Goal: Task Accomplishment & Management: Manage account settings

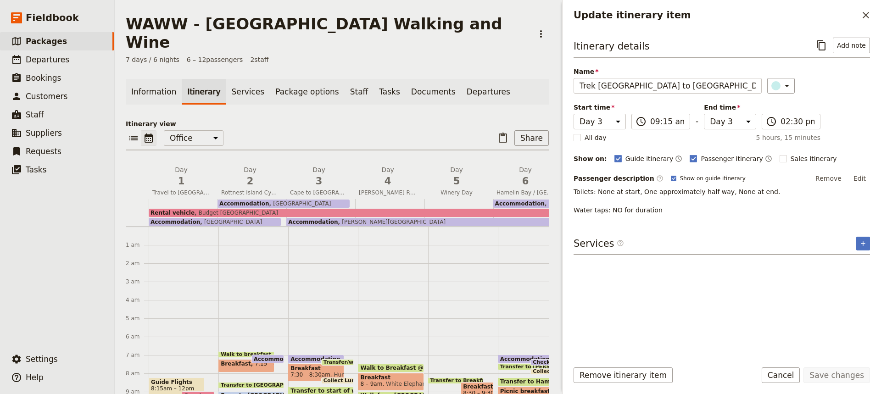
select select "3"
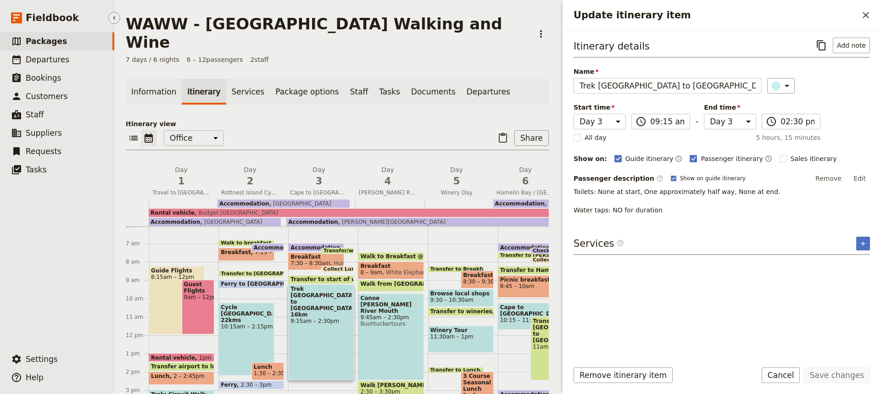
click at [43, 43] on span "Packages" at bounding box center [46, 41] width 41 height 9
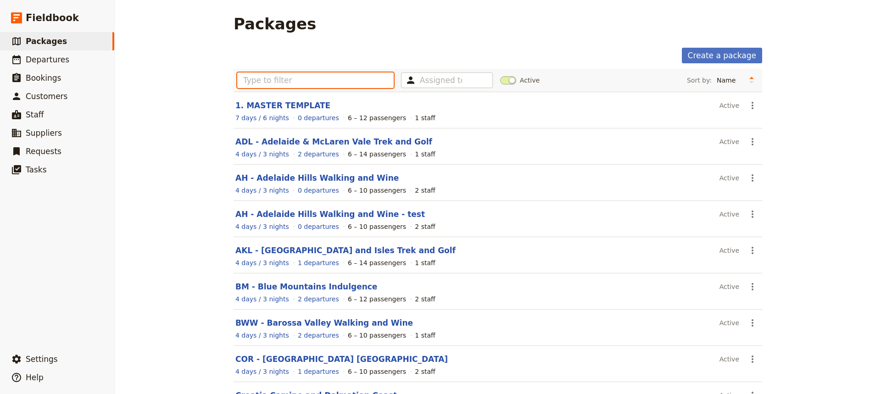
click at [245, 81] on input "text" at bounding box center [315, 81] width 157 height 16
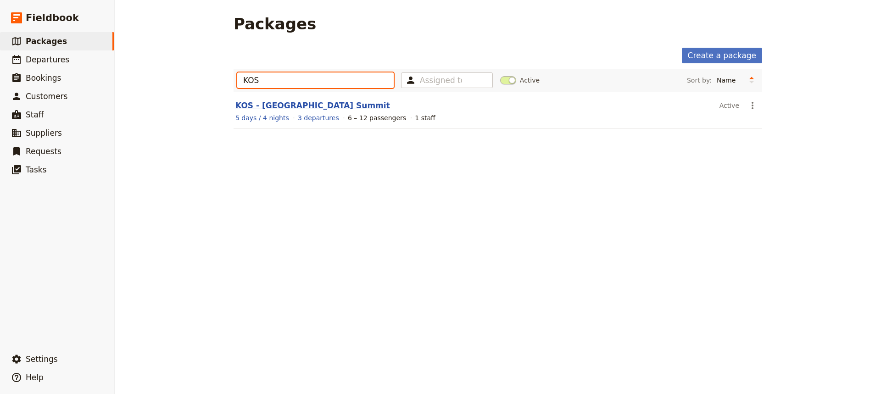
type input "KOS"
click at [287, 107] on link "KOS - [GEOGRAPHIC_DATA] Summit" at bounding box center [312, 105] width 155 height 9
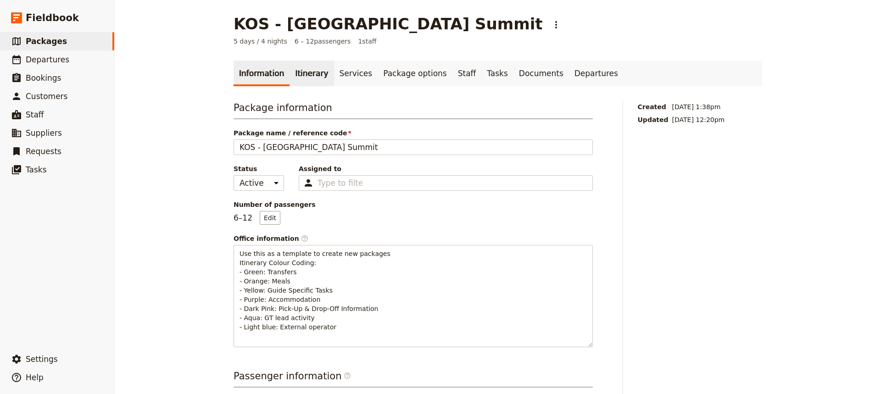
click at [300, 75] on link "Itinerary" at bounding box center [312, 74] width 44 height 26
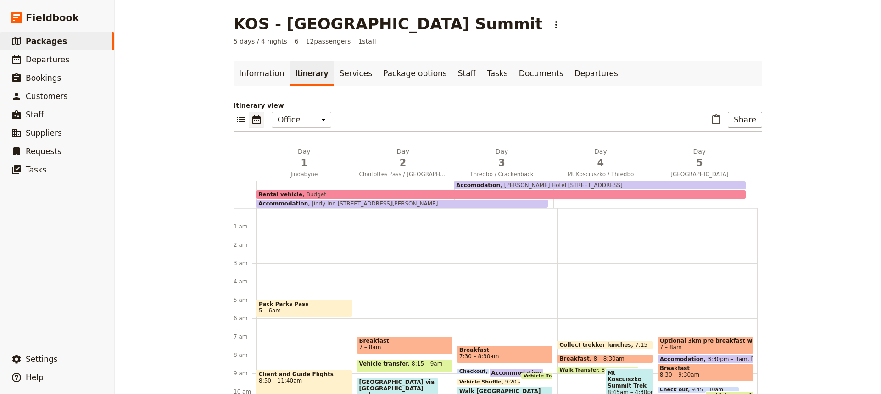
scroll to position [83, 0]
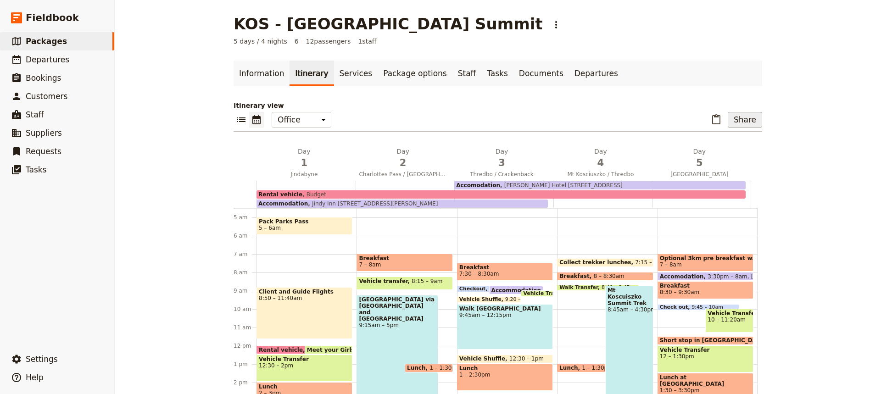
click at [745, 126] on button "Share" at bounding box center [745, 120] width 34 height 16
click at [721, 152] on span "Passenger itinerary" at bounding box center [722, 152] width 62 height 9
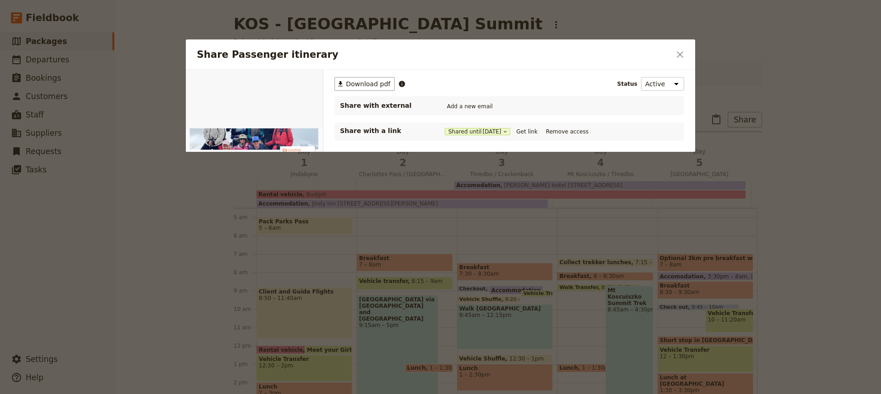
scroll to position [0, 0]
click at [536, 130] on button "Get link" at bounding box center [527, 132] width 26 height 10
click at [682, 55] on icon "Close dialog" at bounding box center [680, 54] width 11 height 11
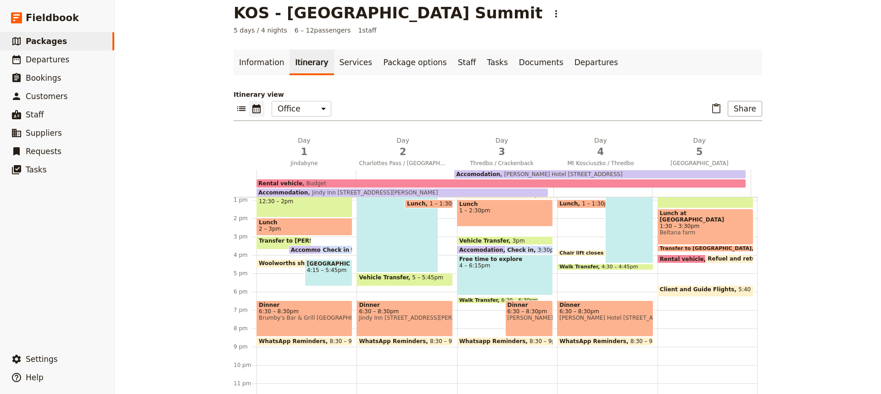
scroll to position [12, 0]
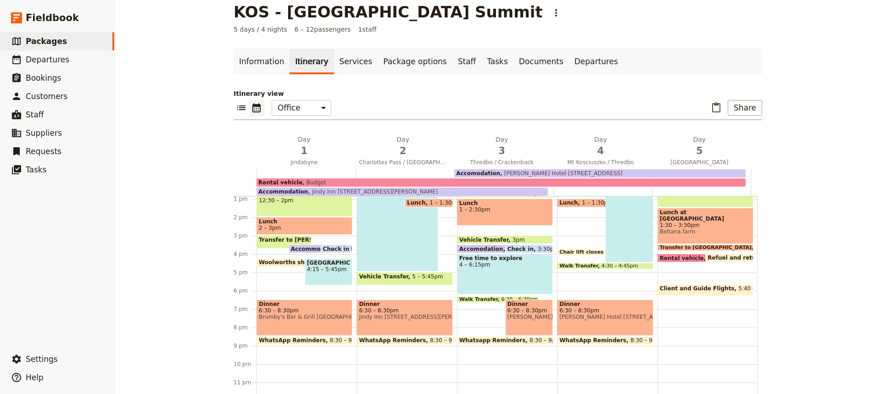
click at [301, 308] on span "6:30 – 8:30pm" at bounding box center [304, 311] width 91 height 6
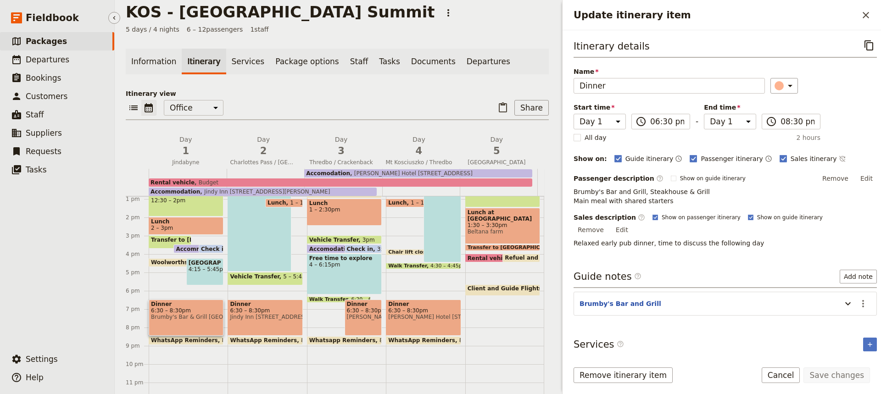
click at [49, 42] on span "Packages" at bounding box center [46, 41] width 41 height 9
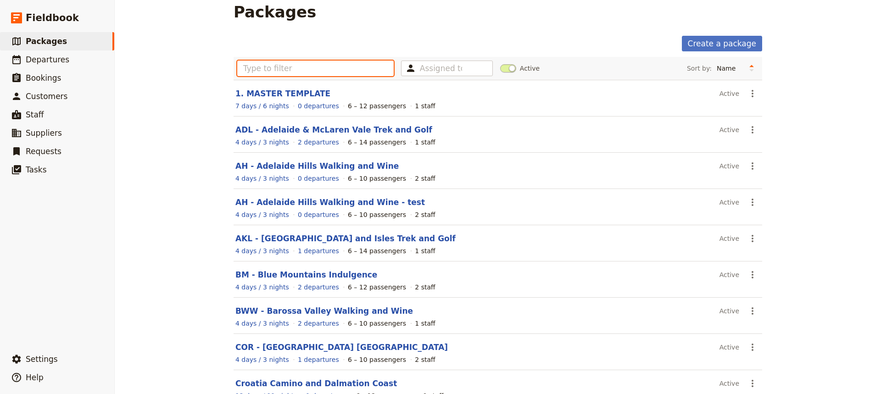
click at [261, 71] on input "text" at bounding box center [315, 69] width 157 height 16
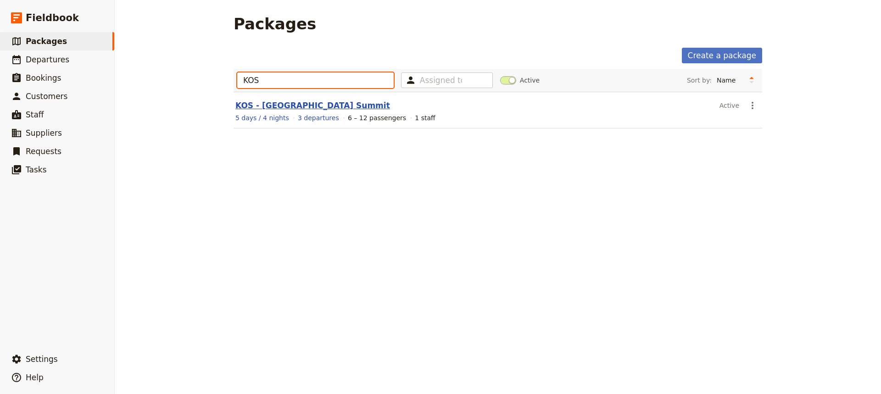
type input "KOS"
click at [282, 104] on link "KOS - [GEOGRAPHIC_DATA] Summit" at bounding box center [312, 105] width 155 height 9
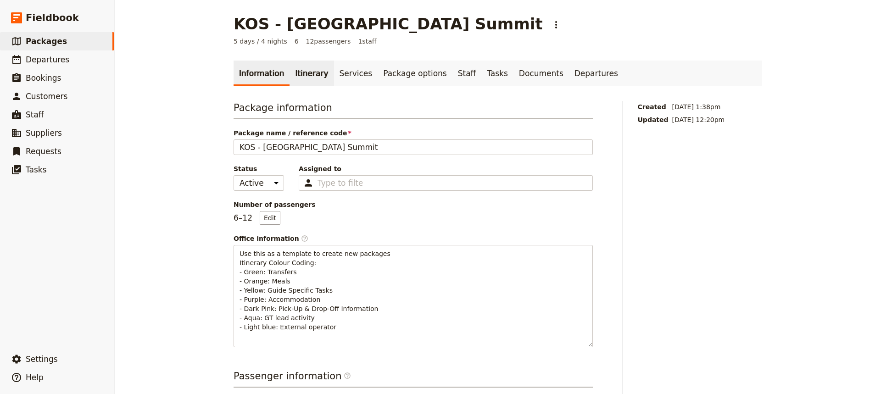
click at [302, 77] on link "Itinerary" at bounding box center [312, 74] width 44 height 26
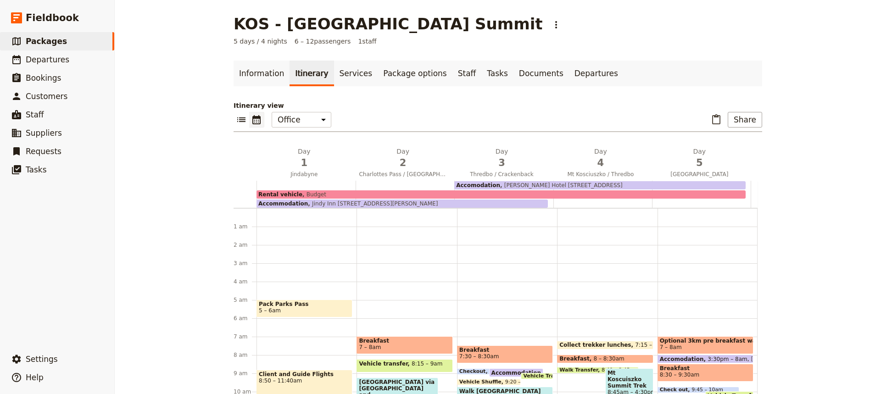
scroll to position [83, 0]
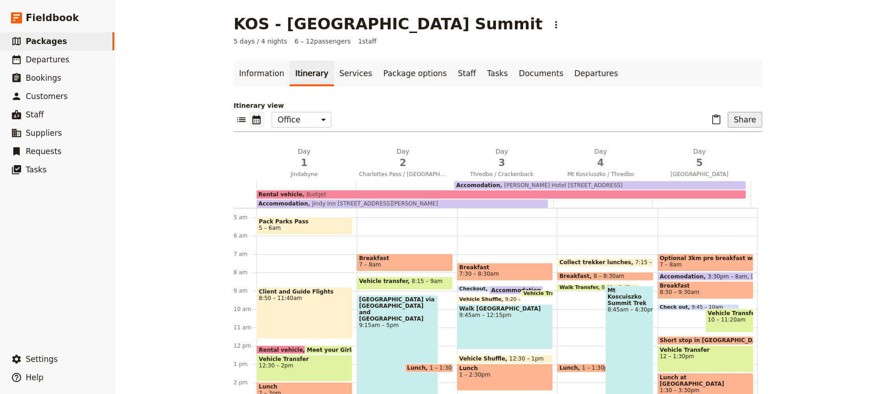
click at [750, 121] on button "Share" at bounding box center [745, 120] width 34 height 16
click at [722, 166] on span "Sales Brochure" at bounding box center [715, 165] width 48 height 9
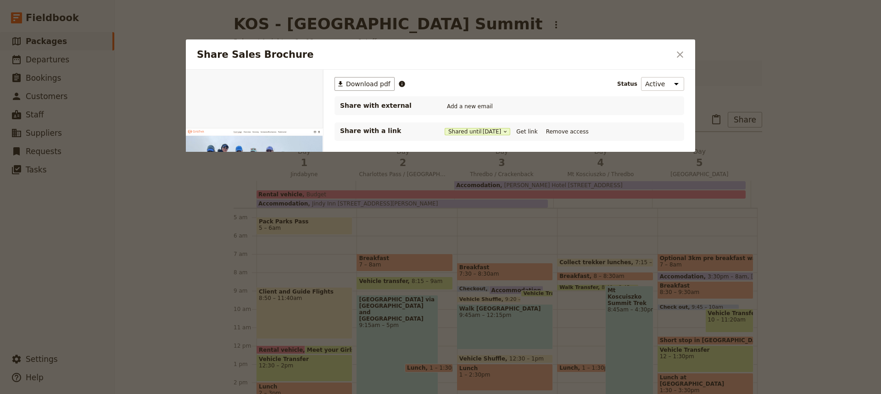
scroll to position [0, 0]
click at [537, 131] on button "Get link" at bounding box center [527, 132] width 26 height 10
click at [681, 53] on icon "Close dialog" at bounding box center [680, 54] width 11 height 11
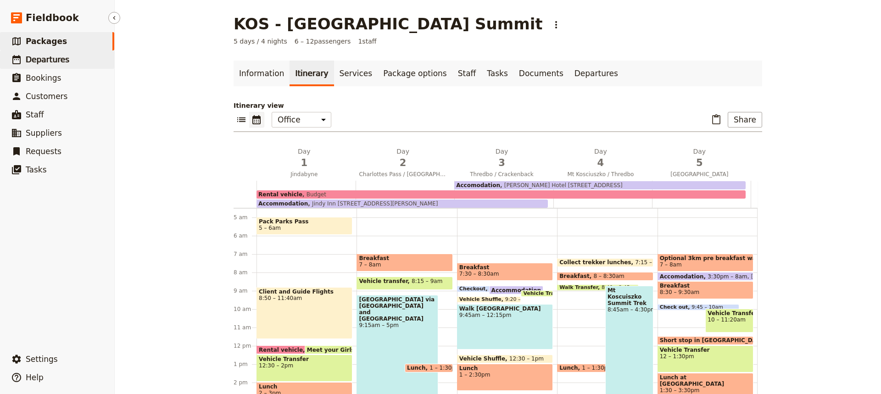
click at [43, 62] on span "Departures" at bounding box center [48, 59] width 44 height 9
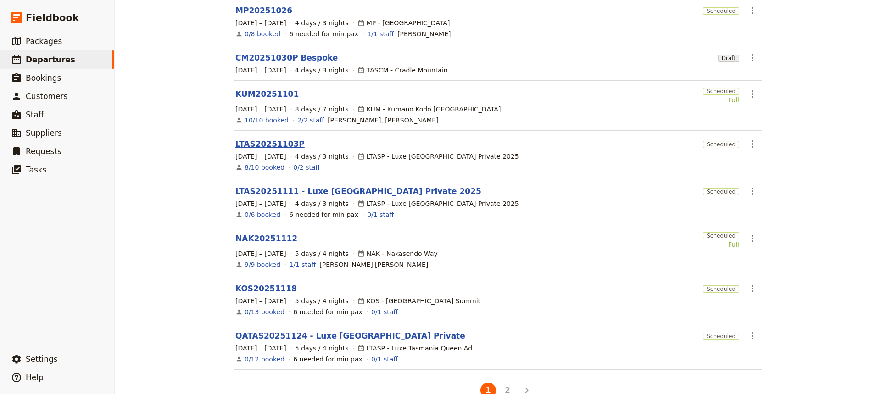
scroll to position [213, 0]
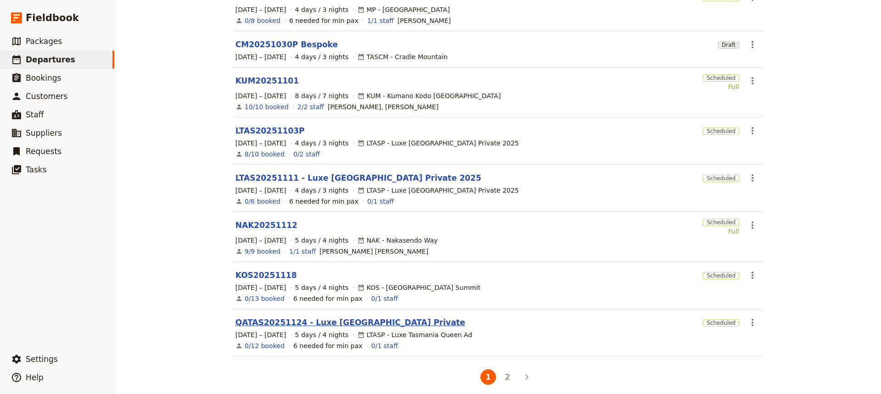
click at [257, 317] on link "QATAS20251124 - Luxe [GEOGRAPHIC_DATA] Private" at bounding box center [350, 322] width 230 height 11
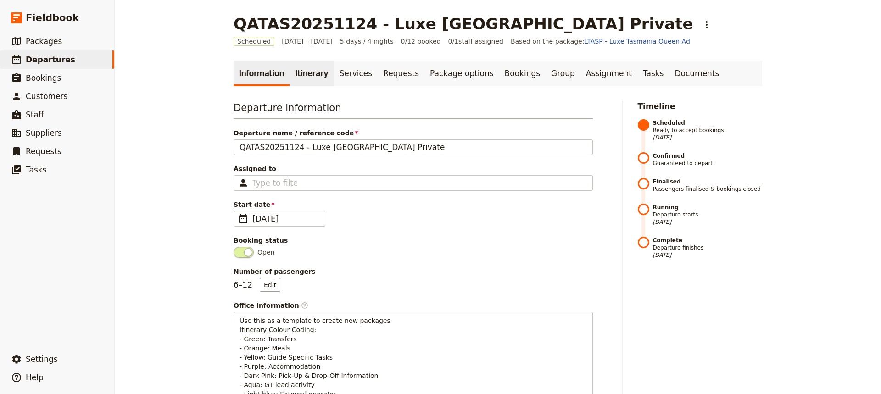
click at [303, 71] on link "Itinerary" at bounding box center [312, 74] width 44 height 26
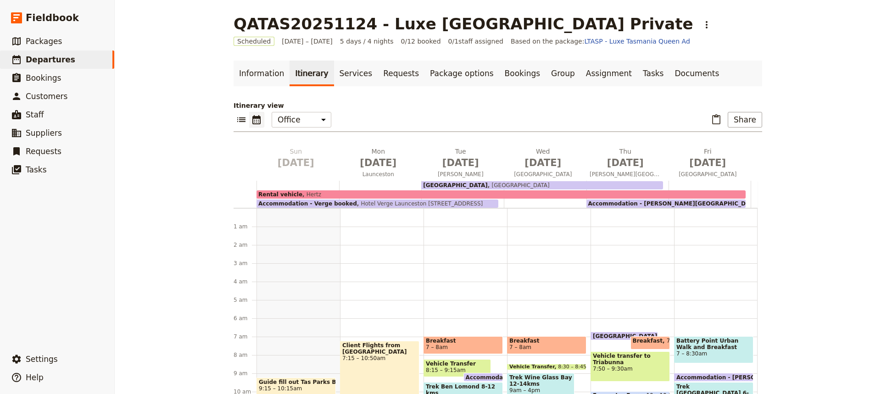
scroll to position [119, 0]
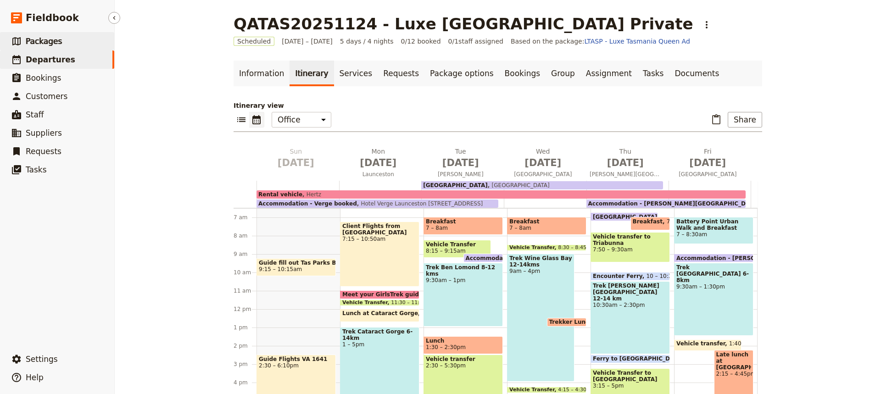
click at [44, 40] on span "Packages" at bounding box center [44, 41] width 36 height 9
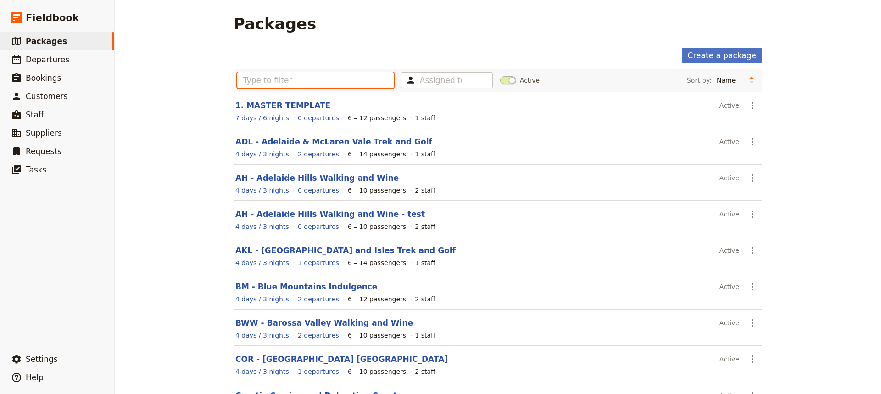
click at [243, 83] on input "text" at bounding box center [315, 81] width 157 height 16
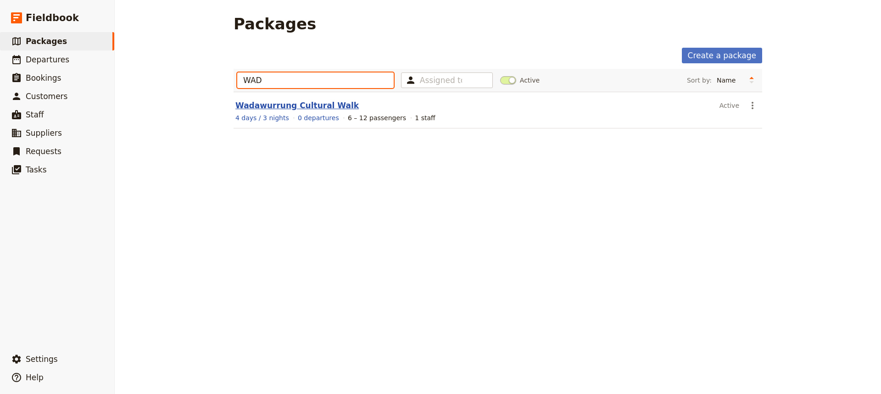
type input "WAD"
click at [259, 107] on link "Wadawurrung Cultural Walk" at bounding box center [296, 105] width 123 height 9
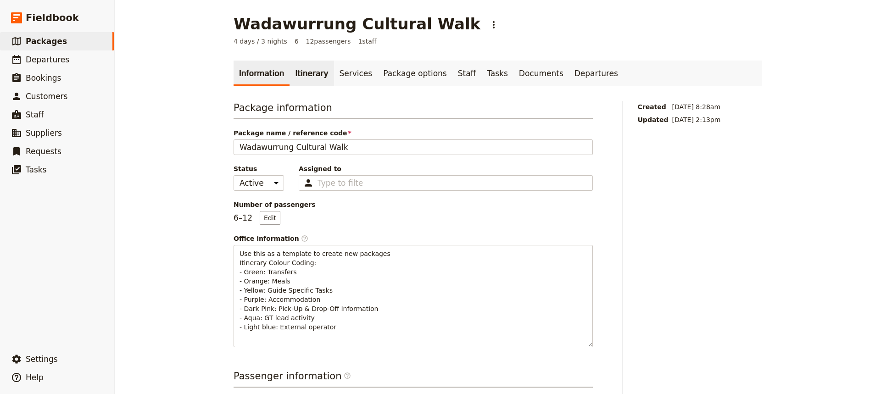
click at [301, 72] on link "Itinerary" at bounding box center [312, 74] width 44 height 26
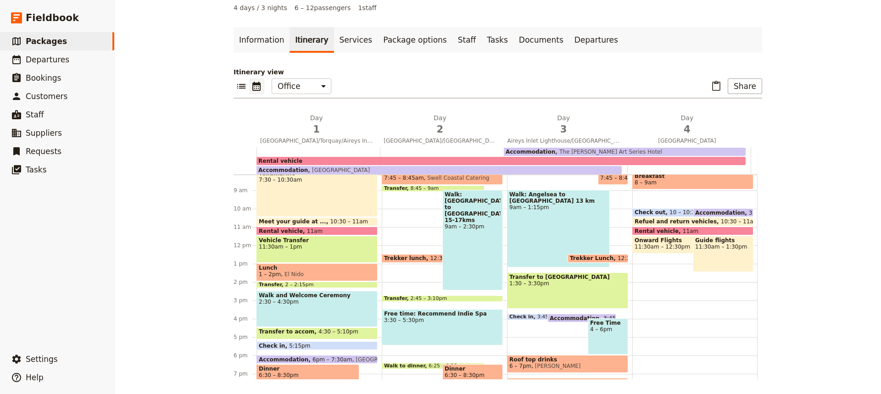
scroll to position [148, 0]
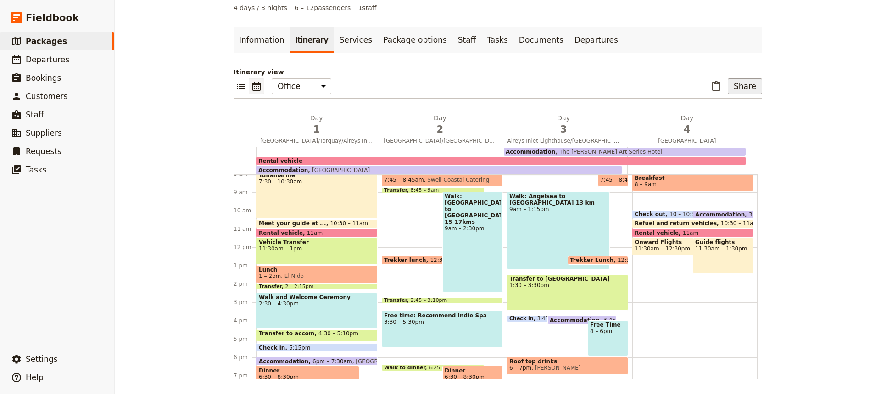
click at [745, 85] on button "Share" at bounding box center [745, 86] width 34 height 16
click at [727, 131] on span "Sales Brochure" at bounding box center [715, 132] width 48 height 9
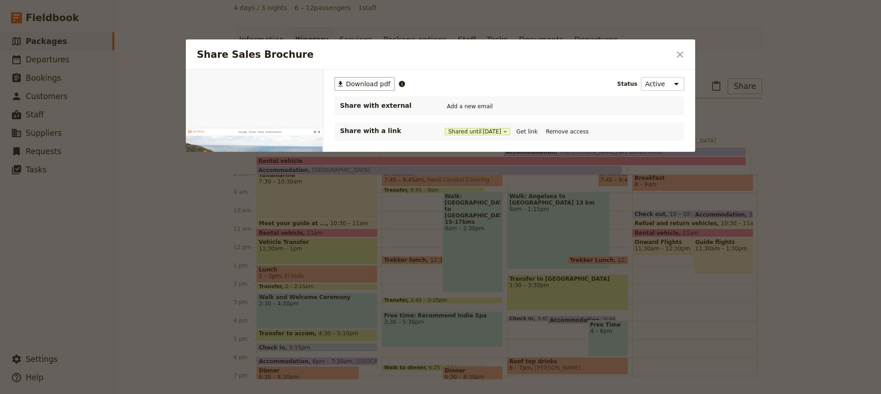
scroll to position [0, 0]
click at [534, 132] on button "Get link" at bounding box center [527, 132] width 26 height 10
click at [680, 53] on icon "Close dialog" at bounding box center [680, 54] width 11 height 11
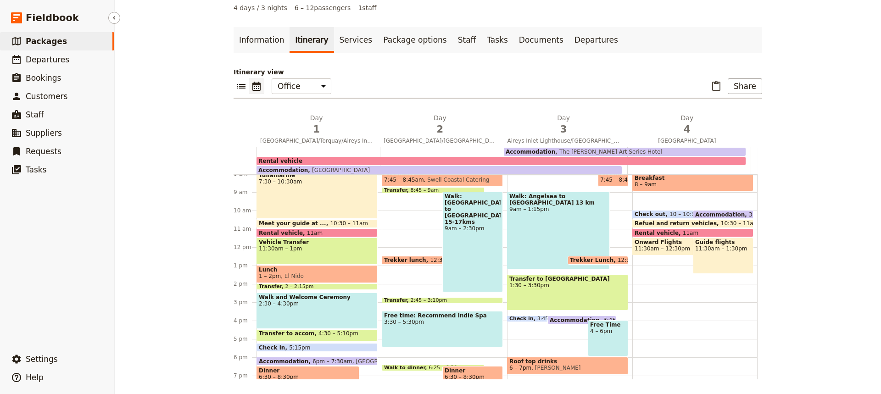
click at [41, 40] on span "Packages" at bounding box center [46, 41] width 41 height 9
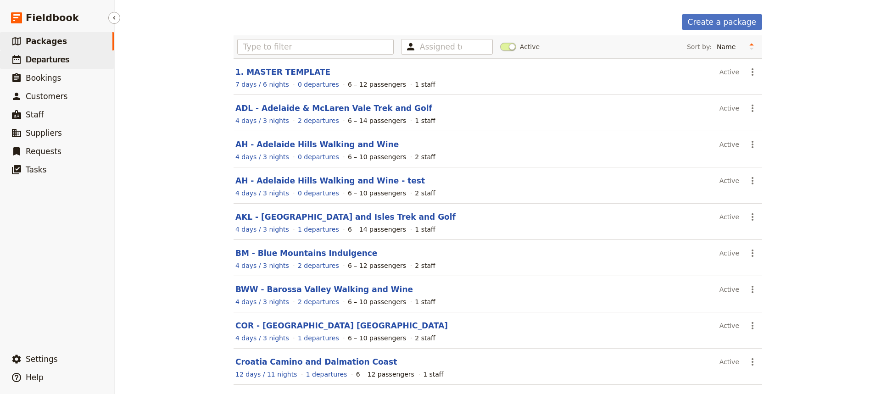
click at [44, 62] on span "Departures" at bounding box center [48, 59] width 44 height 9
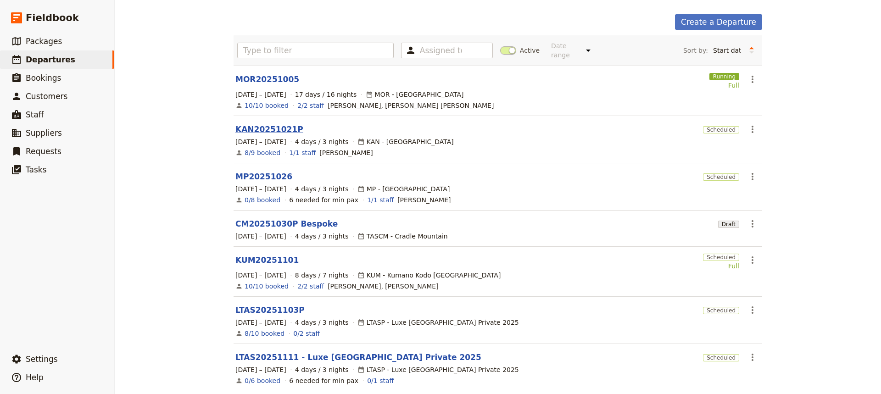
click at [257, 124] on link "KAN20251021P" at bounding box center [269, 129] width 68 height 11
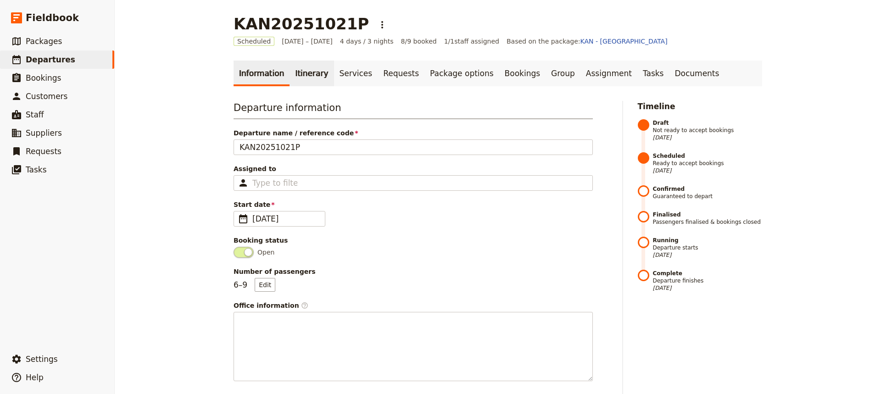
click at [298, 73] on link "Itinerary" at bounding box center [312, 74] width 44 height 26
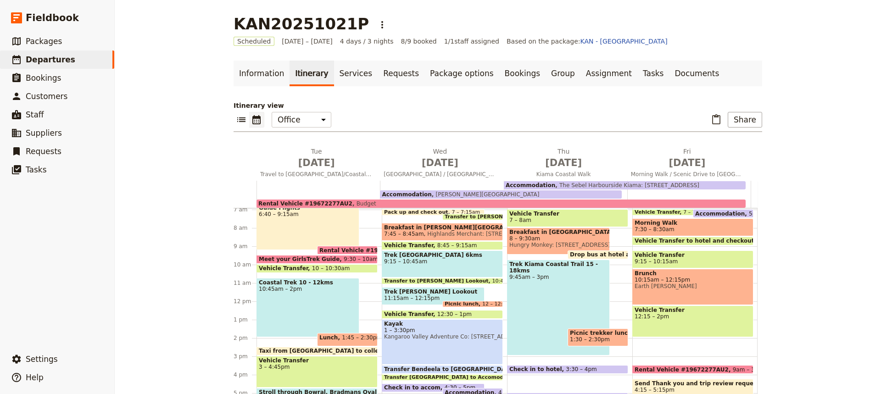
scroll to position [129, 0]
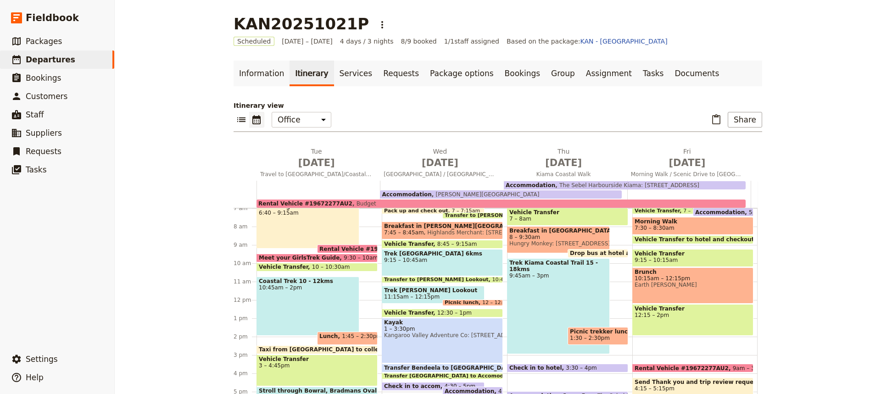
click at [292, 269] on span at bounding box center [317, 270] width 120 height 4
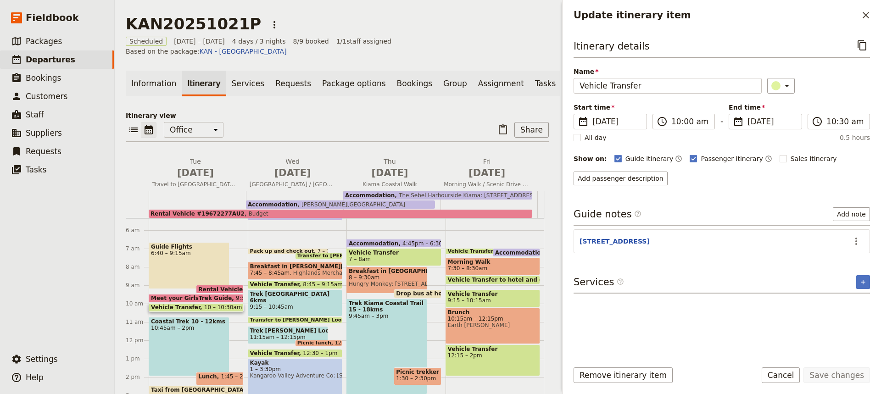
scroll to position [98, 0]
click at [193, 251] on div "Guide Flights 6:40 – 9:15am" at bounding box center [189, 265] width 81 height 47
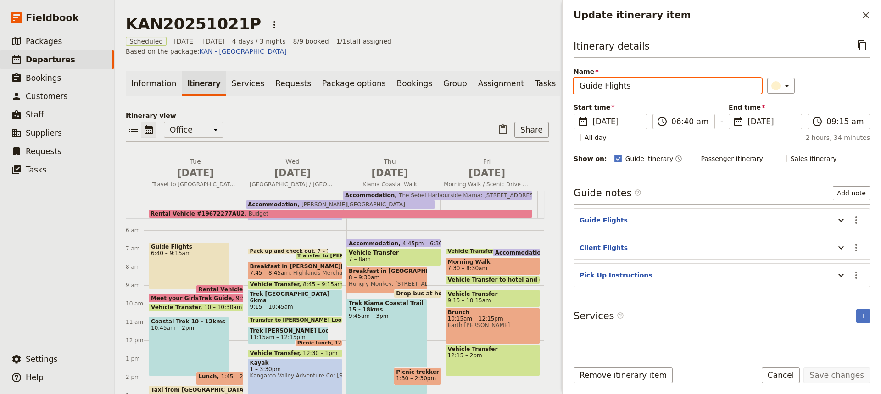
click at [601, 87] on input "Guide Flights" at bounding box center [668, 86] width 188 height 16
click at [657, 85] on input "Guide & Client Flights" at bounding box center [668, 86] width 188 height 16
type input "Guide & Client Flight"
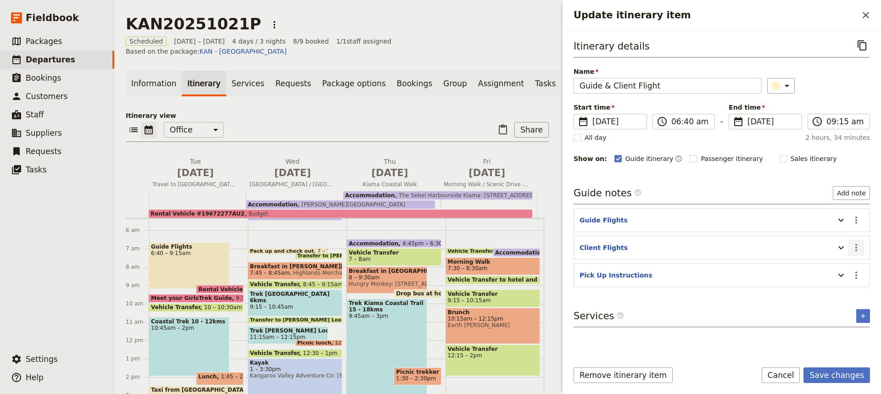
click at [857, 246] on icon "Actions" at bounding box center [856, 247] width 11 height 11
click at [828, 266] on span "Edit note" at bounding box center [830, 267] width 29 height 9
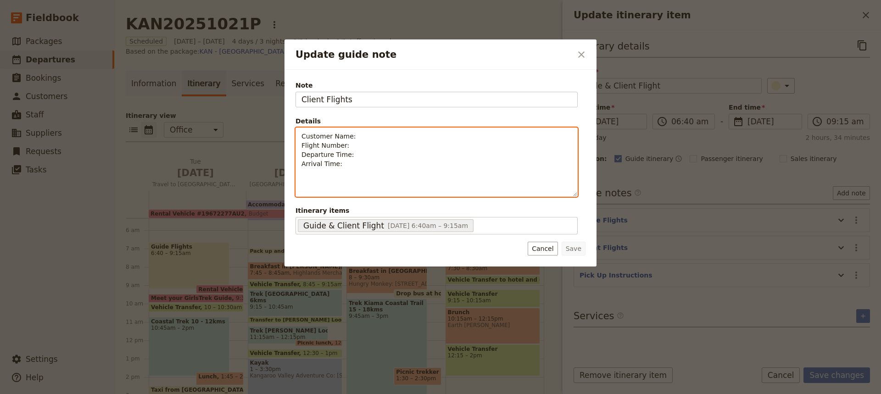
click at [356, 138] on p "Customer Name: Flight Number: Departure Time: Arrival Time:" at bounding box center [437, 150] width 270 height 37
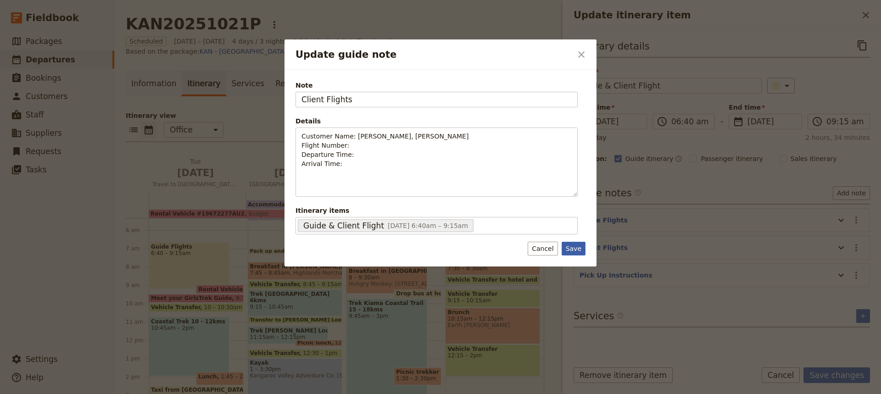
click at [578, 250] on button "Save" at bounding box center [574, 249] width 24 height 14
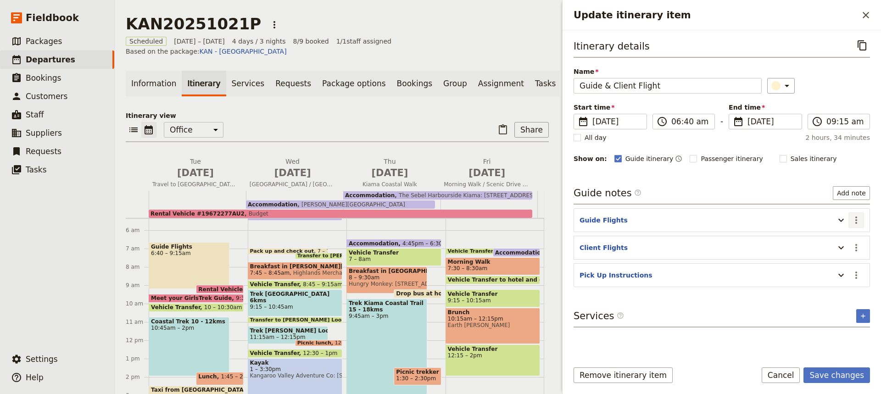
click at [855, 218] on icon "Actions" at bounding box center [856, 220] width 11 height 11
click at [835, 370] on button "Save changes" at bounding box center [837, 376] width 67 height 16
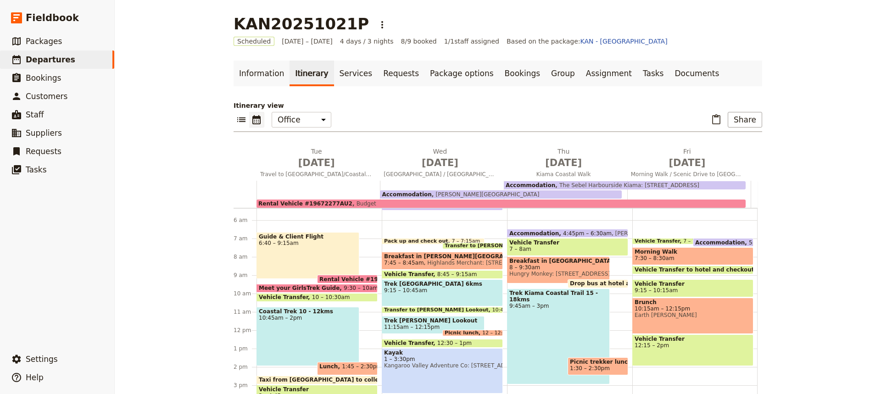
click at [300, 287] on span "Meet your GirlsTrek Guide" at bounding box center [301, 288] width 85 height 6
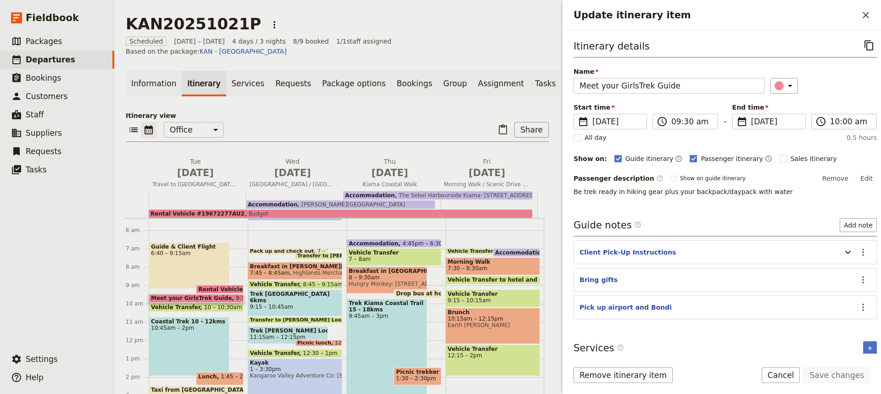
click at [300, 291] on span "Trek [GEOGRAPHIC_DATA] 6kms" at bounding box center [295, 297] width 90 height 13
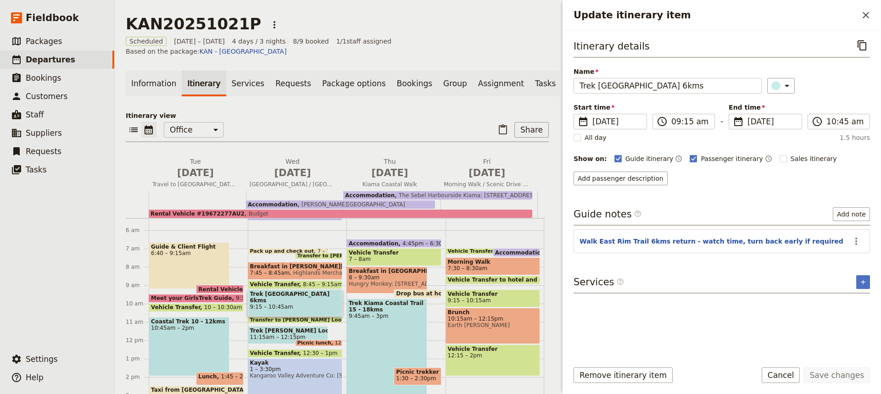
click at [300, 291] on span "Trek [GEOGRAPHIC_DATA] 6kms" at bounding box center [295, 297] width 90 height 13
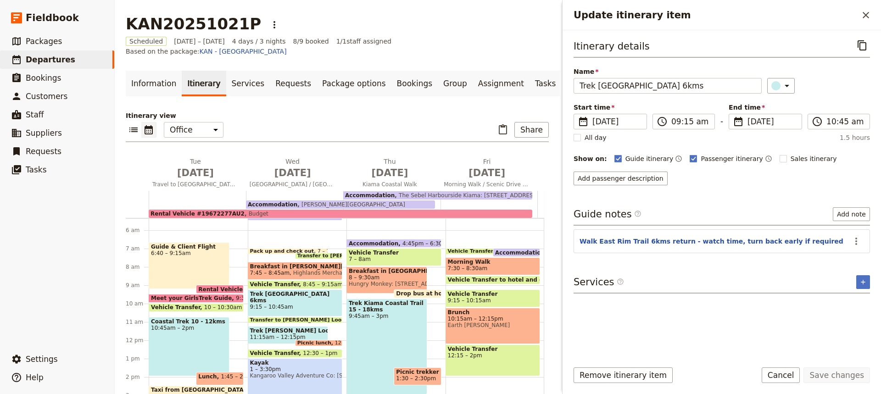
click at [182, 299] on span at bounding box center [196, 301] width 94 height 4
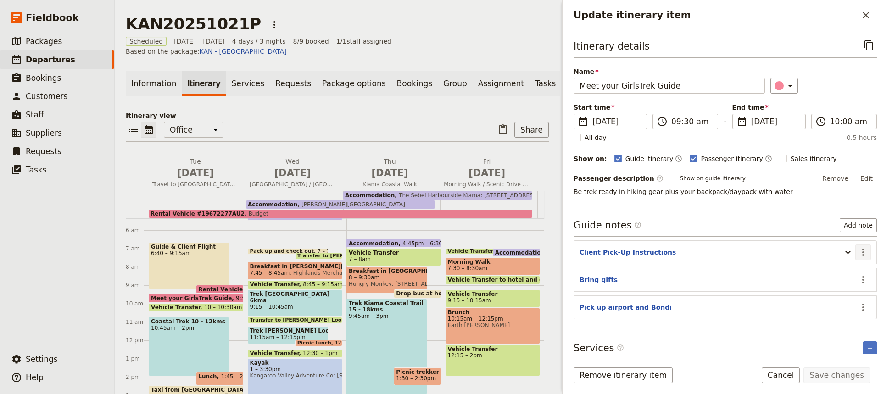
click at [862, 252] on icon "Actions" at bounding box center [863, 252] width 2 height 7
click at [826, 274] on span "Edit note" at bounding box center [830, 272] width 29 height 9
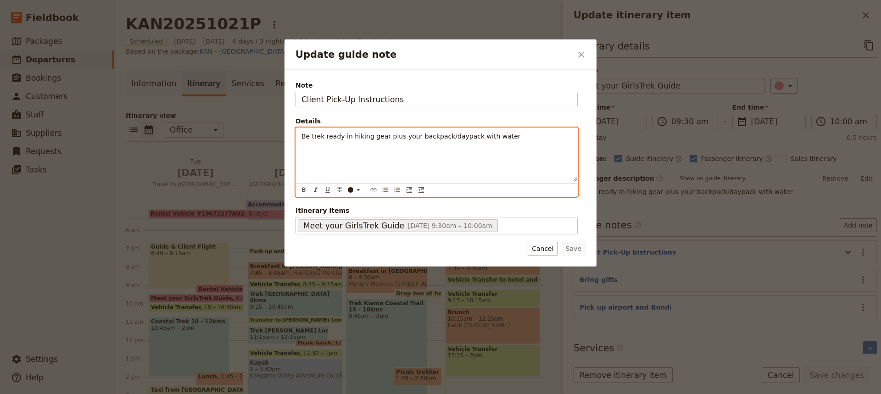
click at [302, 137] on span "Be trek ready in hiking gear plus your backpack/daypack with water" at bounding box center [411, 136] width 219 height 7
click at [302, 162] on div "Pick up, [PERSON_NAME] [PERSON_NAME] & [PERSON_NAME] Be trek ready in hiking ge…" at bounding box center [436, 154] width 281 height 53
click at [391, 135] on p "Pick up, [PERSON_NAME] [PERSON_NAME] & [PERSON_NAME]" at bounding box center [437, 136] width 270 height 9
click at [404, 136] on span "Pick up, [PERSON_NAME] [PERSON_NAME] & [PERSON_NAME] St" at bounding box center [405, 136] width 207 height 7
click at [440, 136] on p "Pick up, [PERSON_NAME] [PERSON_NAME] & [PERSON_NAME] on [PERSON_NAME] St" at bounding box center [437, 141] width 270 height 18
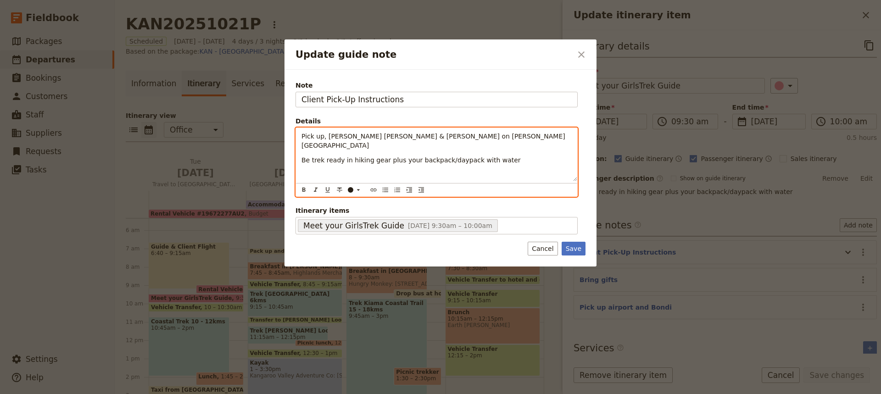
click at [415, 137] on span "Pick up, [PERSON_NAME] [PERSON_NAME] & [PERSON_NAME] on [PERSON_NAME] [GEOGRAPH…" at bounding box center [435, 141] width 266 height 17
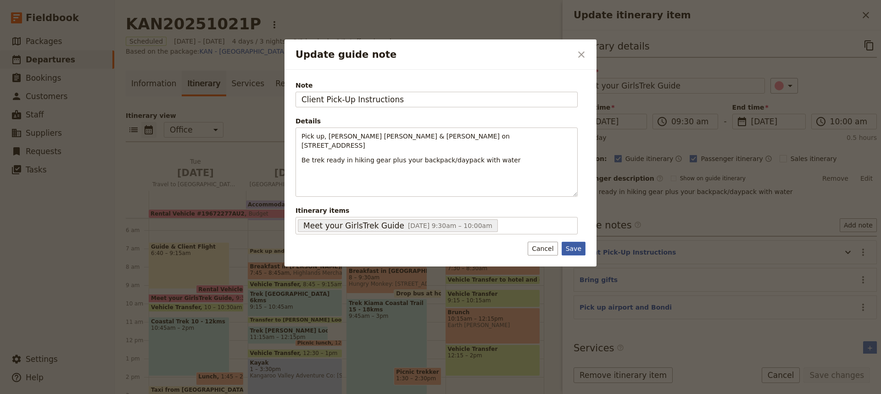
click at [573, 252] on button "Save" at bounding box center [574, 249] width 24 height 14
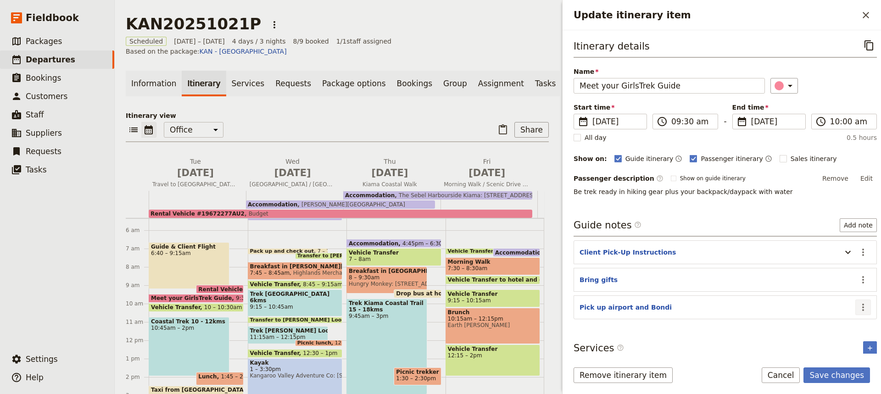
click at [861, 307] on icon "Actions" at bounding box center [863, 307] width 11 height 11
click at [826, 327] on span "Edit note" at bounding box center [830, 327] width 29 height 9
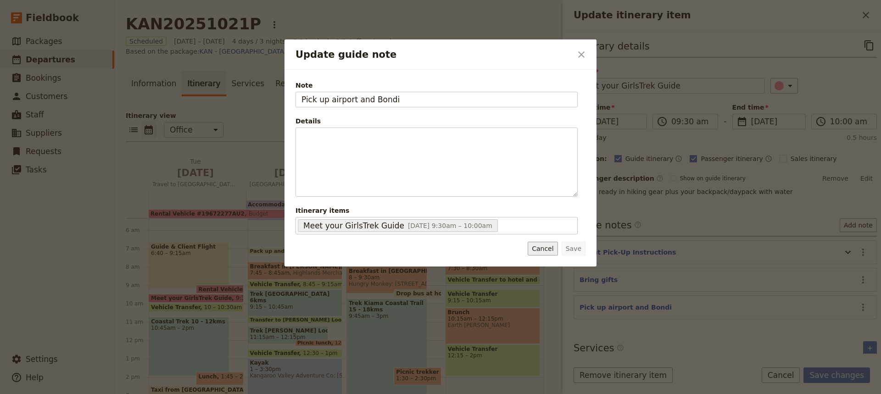
click at [550, 246] on button "Cancel" at bounding box center [543, 249] width 30 height 14
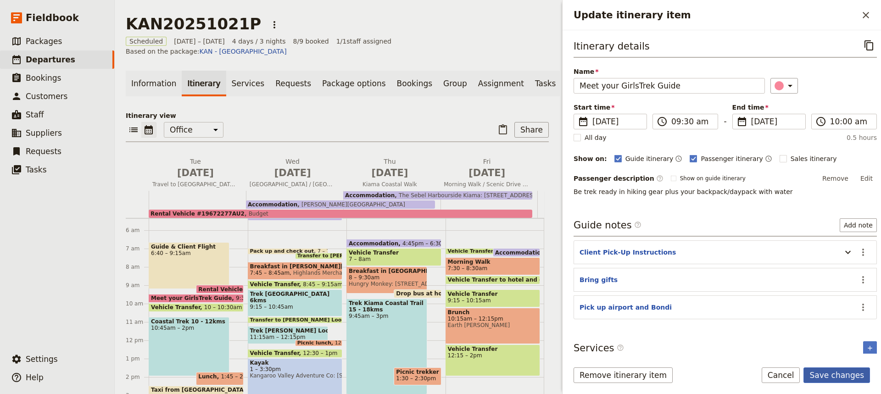
click at [826, 374] on button "Save changes" at bounding box center [837, 376] width 67 height 16
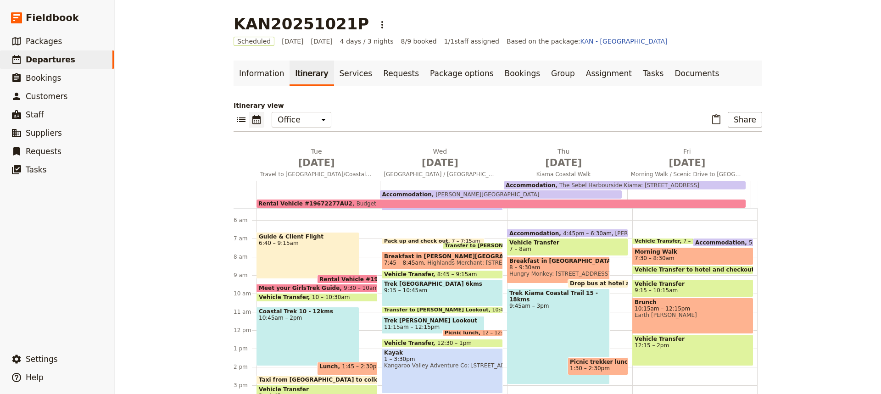
click at [295, 252] on div "Guide & Client Flight 6:40 – 9:15am" at bounding box center [308, 255] width 103 height 47
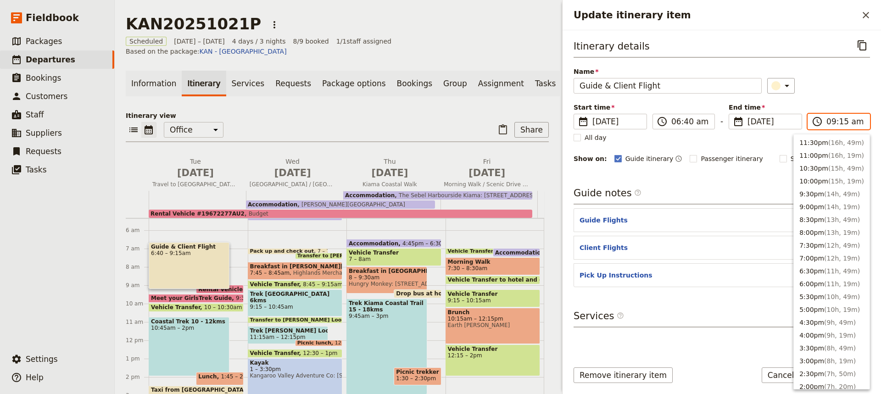
click at [845, 120] on input "09:15 am" at bounding box center [846, 121] width 38 height 11
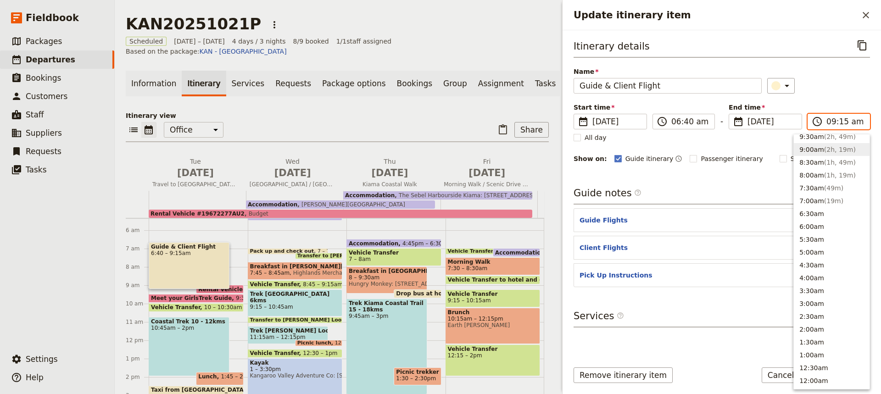
click at [845, 120] on input "09:15 am" at bounding box center [846, 121] width 38 height 11
click at [840, 120] on input "09:15 am" at bounding box center [846, 121] width 38 height 11
type input "09:20 am"
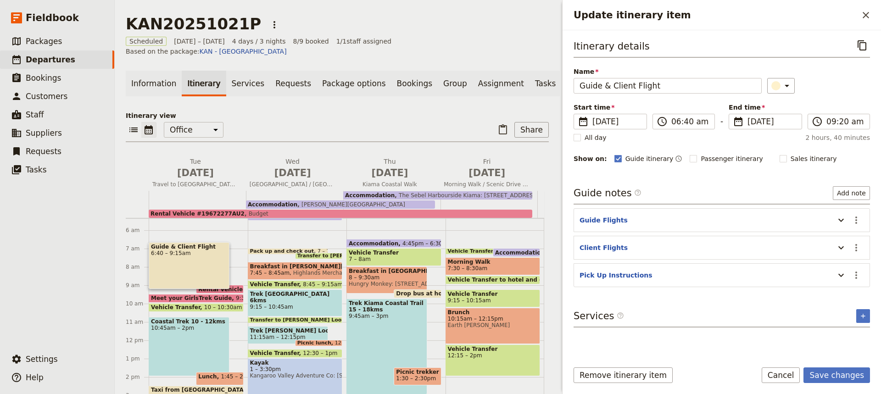
click at [825, 79] on div "​" at bounding box center [818, 86] width 103 height 16
click at [690, 157] on rect "Update itinerary item" at bounding box center [693, 158] width 7 height 7
click at [689, 154] on input "Passenger itinerary" at bounding box center [689, 154] width 0 height 0
checkbox input "true"
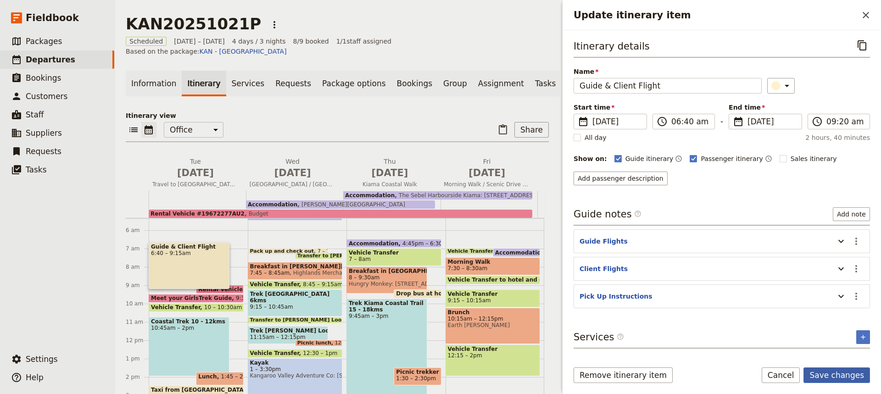
click at [835, 375] on button "Save changes" at bounding box center [837, 376] width 67 height 16
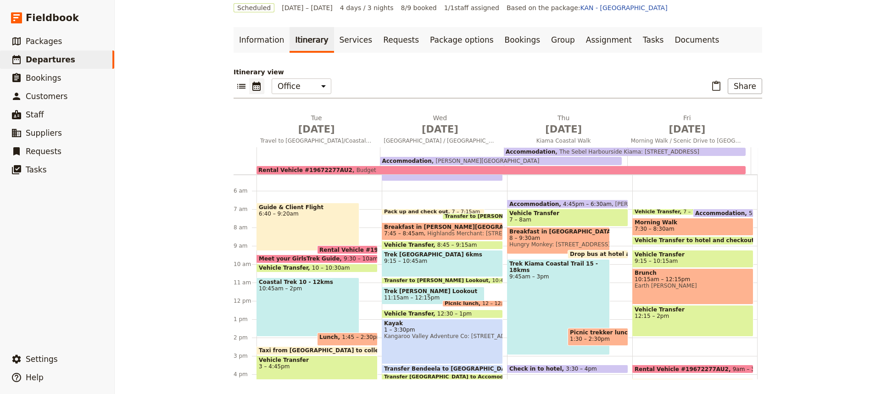
scroll to position [94, 0]
click at [338, 250] on span "Rental Vehicle #19672277AU2" at bounding box center [368, 250] width 98 height 6
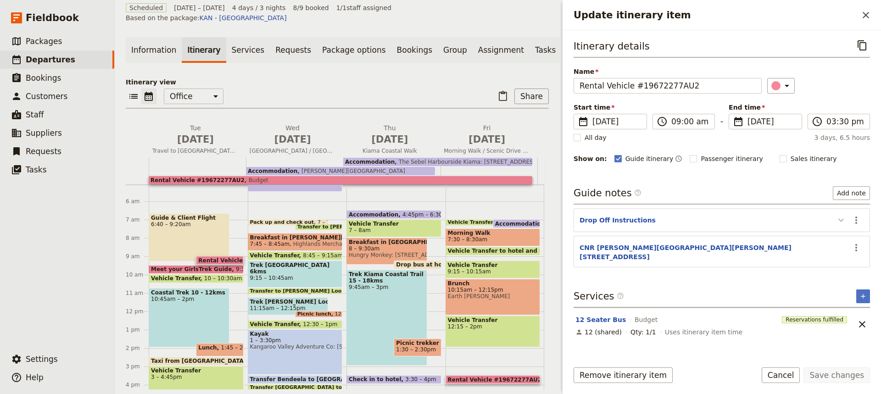
click at [842, 220] on icon "Update itinerary item" at bounding box center [841, 220] width 11 height 11
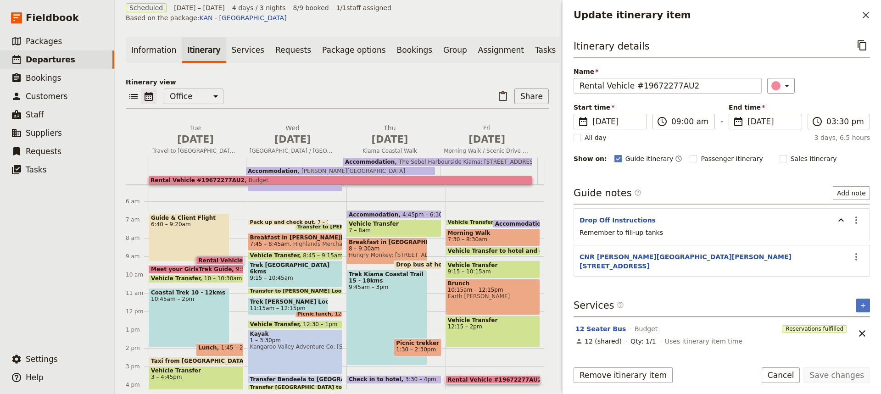
click at [755, 179] on div "Itinerary details ​ Name Rental Vehicle #19672277AU2 ​ Start time ​ [DATE] [DAT…" at bounding box center [722, 195] width 296 height 315
